Goal: Task Accomplishment & Management: Use online tool/utility

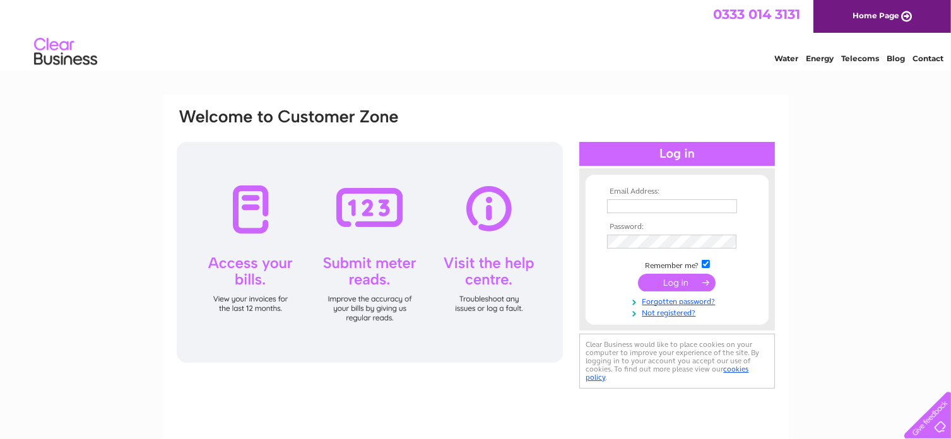
type input "[EMAIL_ADDRESS][DOMAIN_NAME]"
click at [694, 281] on input "submit" at bounding box center [677, 283] width 78 height 18
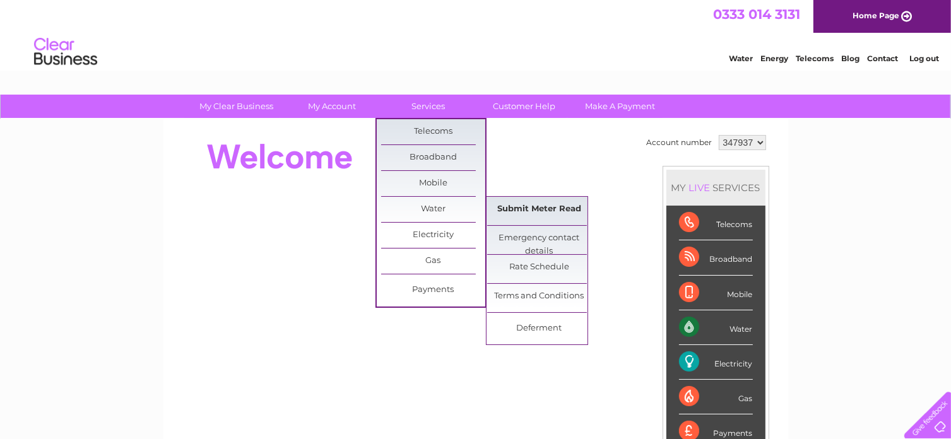
click at [516, 209] on link "Submit Meter Read" at bounding box center [539, 209] width 104 height 25
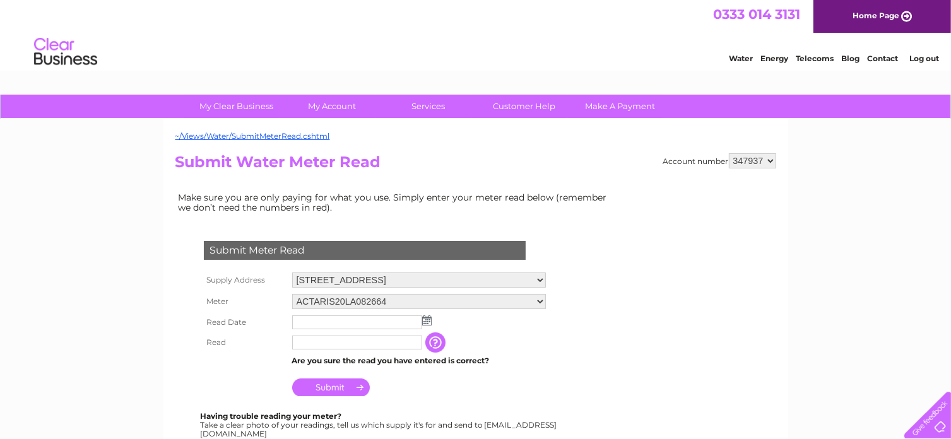
click at [426, 316] on img at bounding box center [426, 320] width 9 height 10
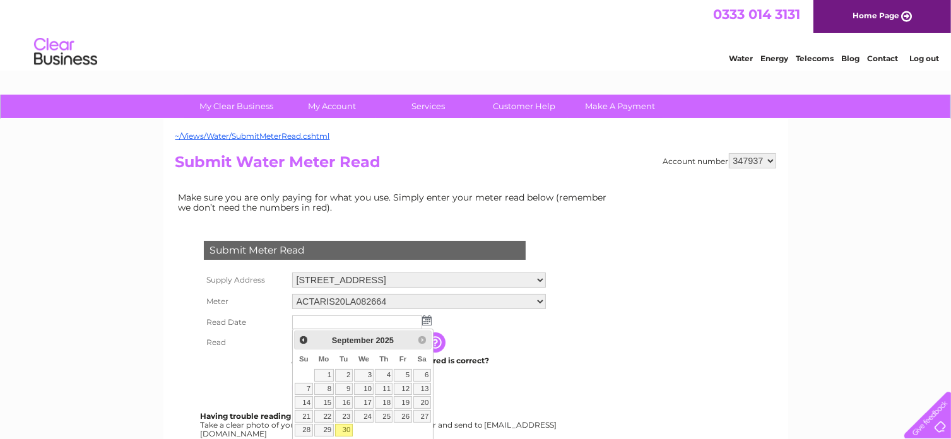
click at [350, 430] on link "30" at bounding box center [344, 430] width 18 height 13
type input "2025/09/30"
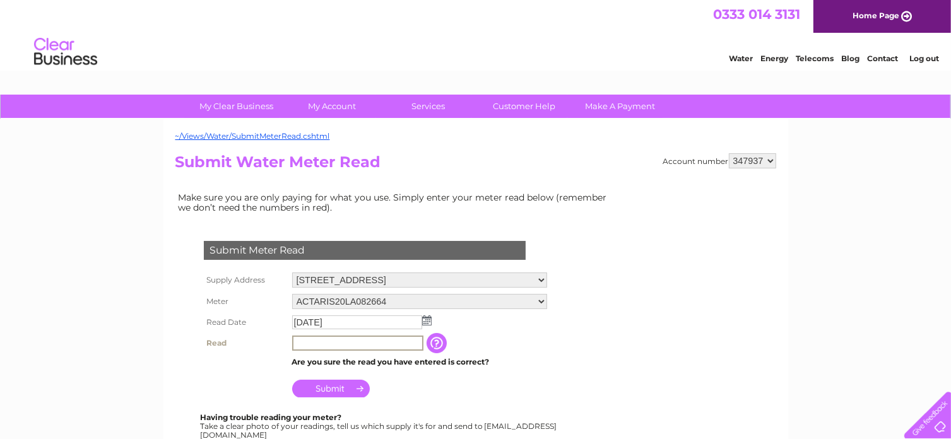
click at [324, 341] on input "text" at bounding box center [357, 343] width 131 height 15
type input "336"
click at [344, 388] on input "Submit" at bounding box center [331, 388] width 78 height 18
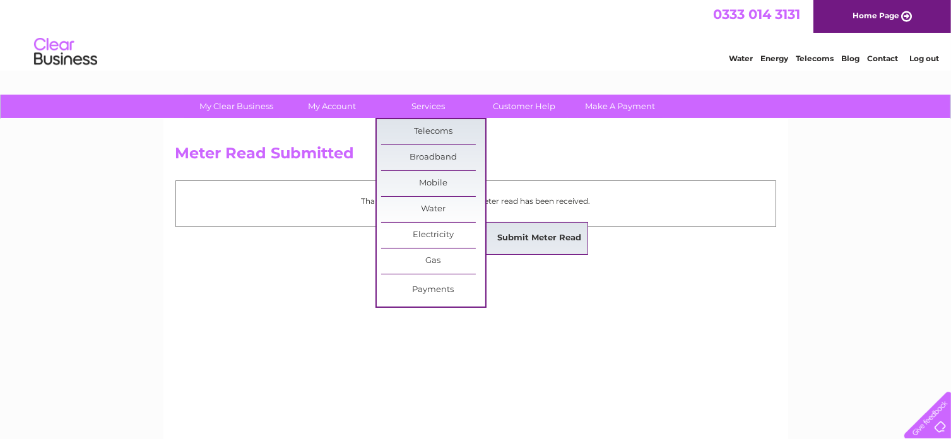
click at [517, 235] on link "Submit Meter Read" at bounding box center [539, 238] width 104 height 25
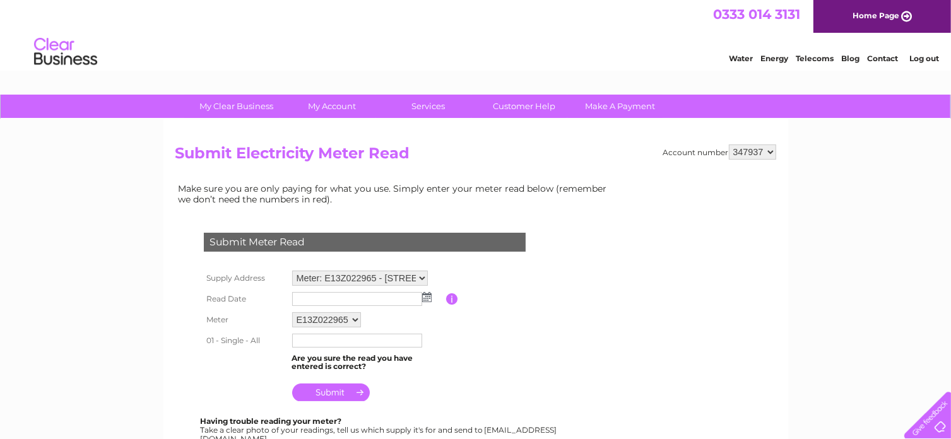
click at [428, 294] on img at bounding box center [426, 297] width 9 height 10
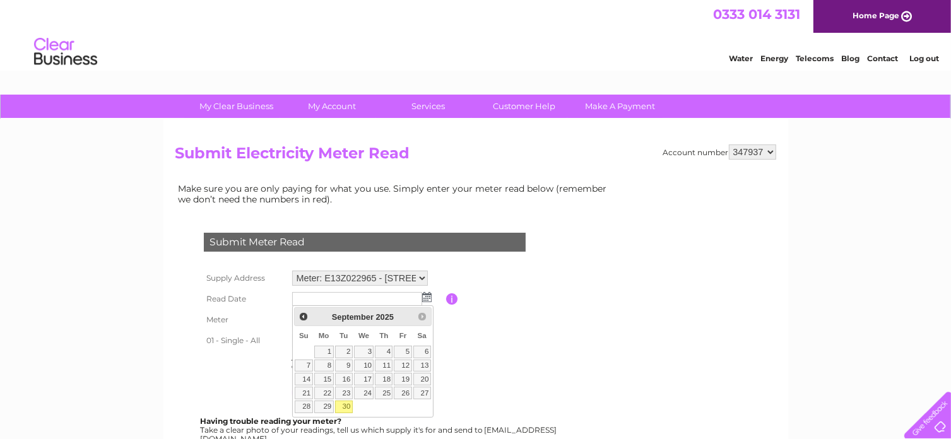
click at [349, 406] on link "30" at bounding box center [344, 407] width 18 height 13
type input "[DATE]"
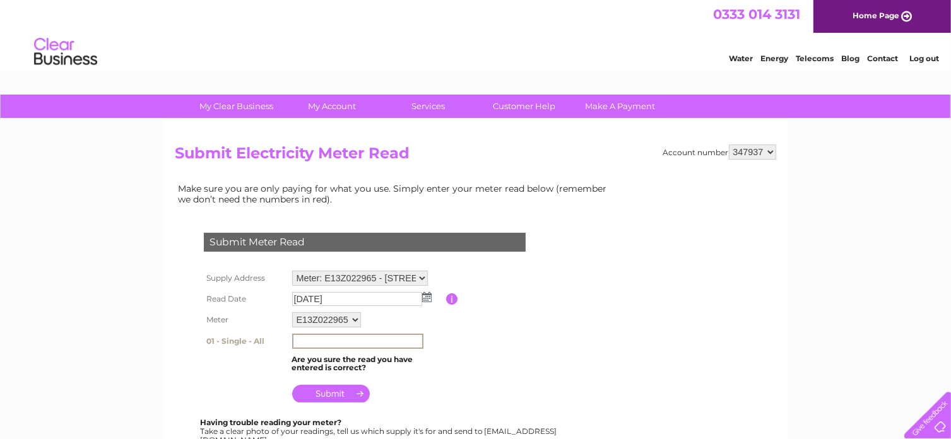
click at [322, 341] on input "text" at bounding box center [357, 341] width 131 height 15
type input "43022"
click at [328, 394] on input "submit" at bounding box center [331, 393] width 78 height 18
